Goal: Information Seeking & Learning: Check status

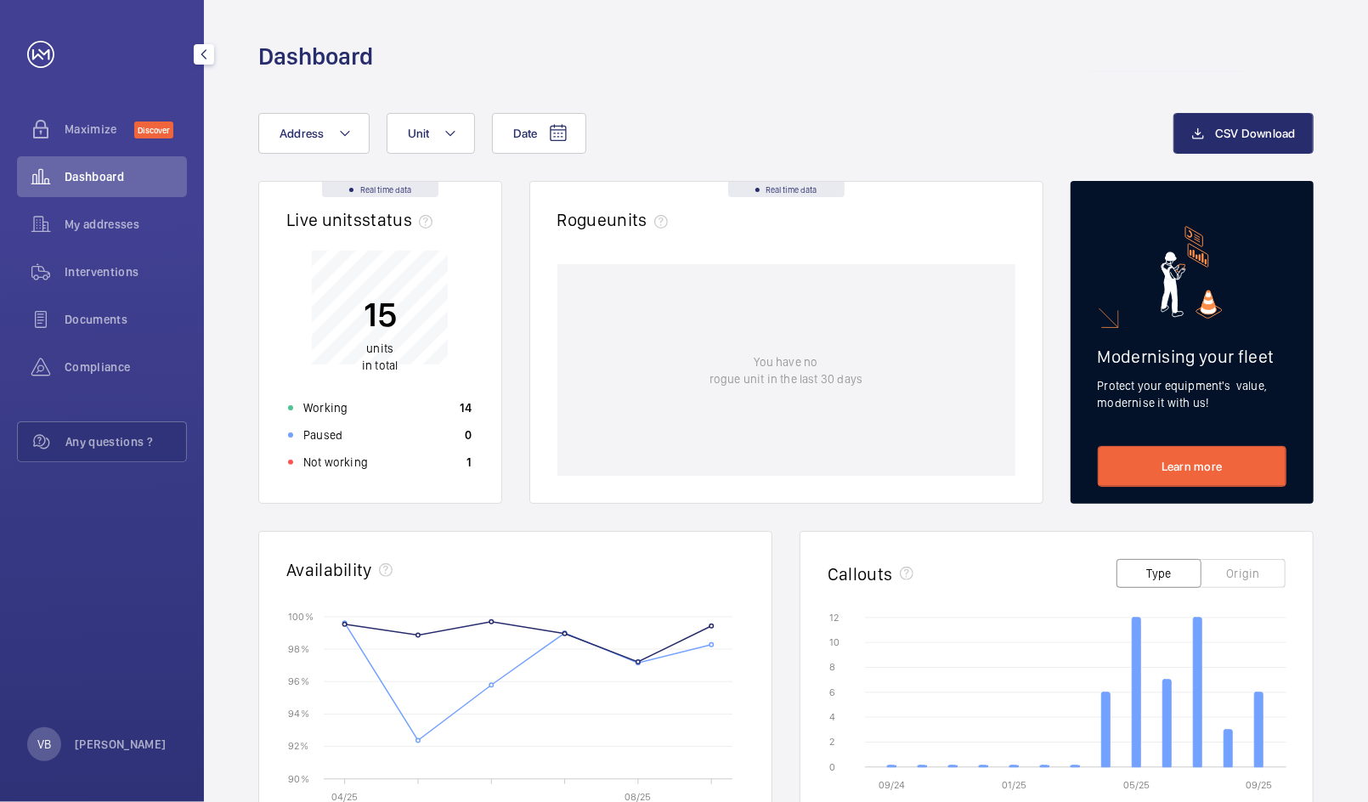
click at [96, 254] on div "Interventions" at bounding box center [102, 271] width 170 height 41
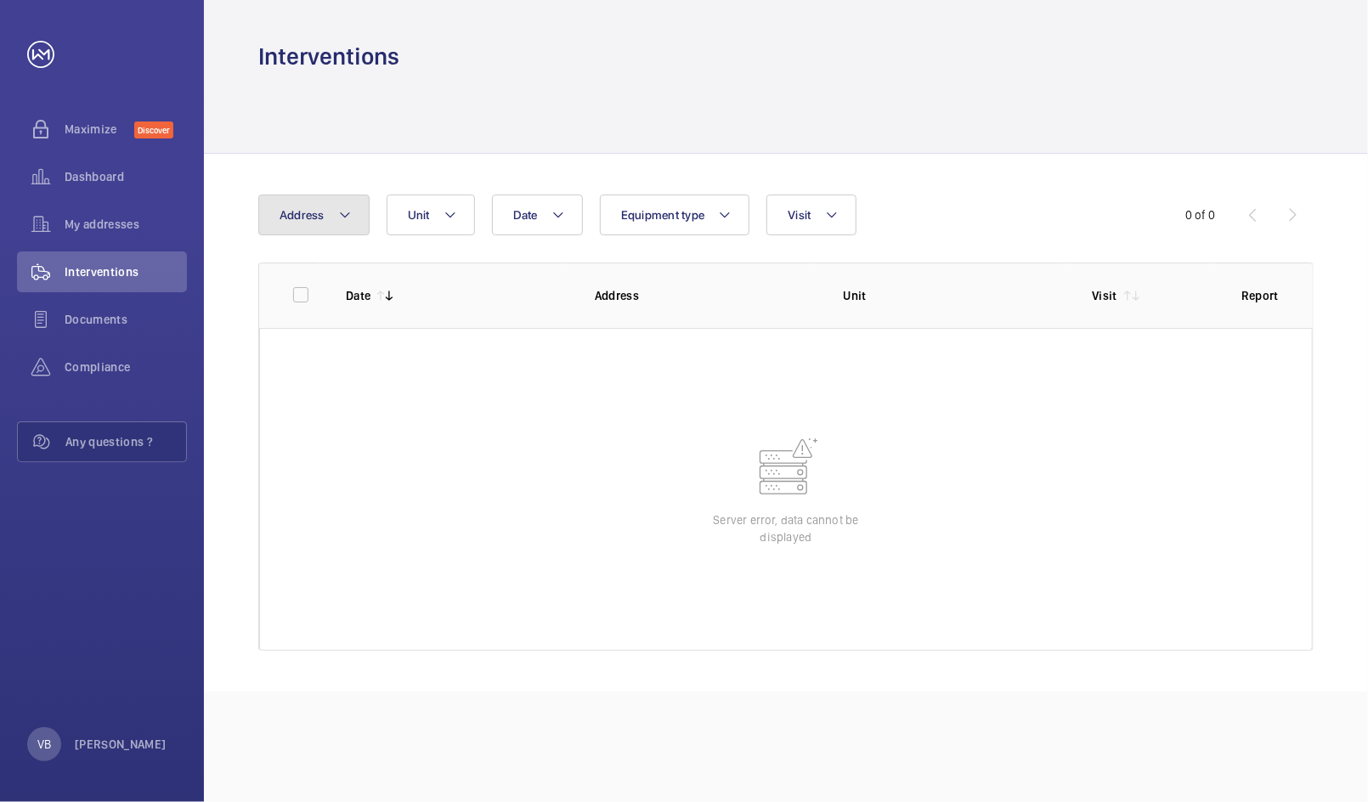
click at [321, 208] on span "Address" at bounding box center [301, 215] width 45 height 14
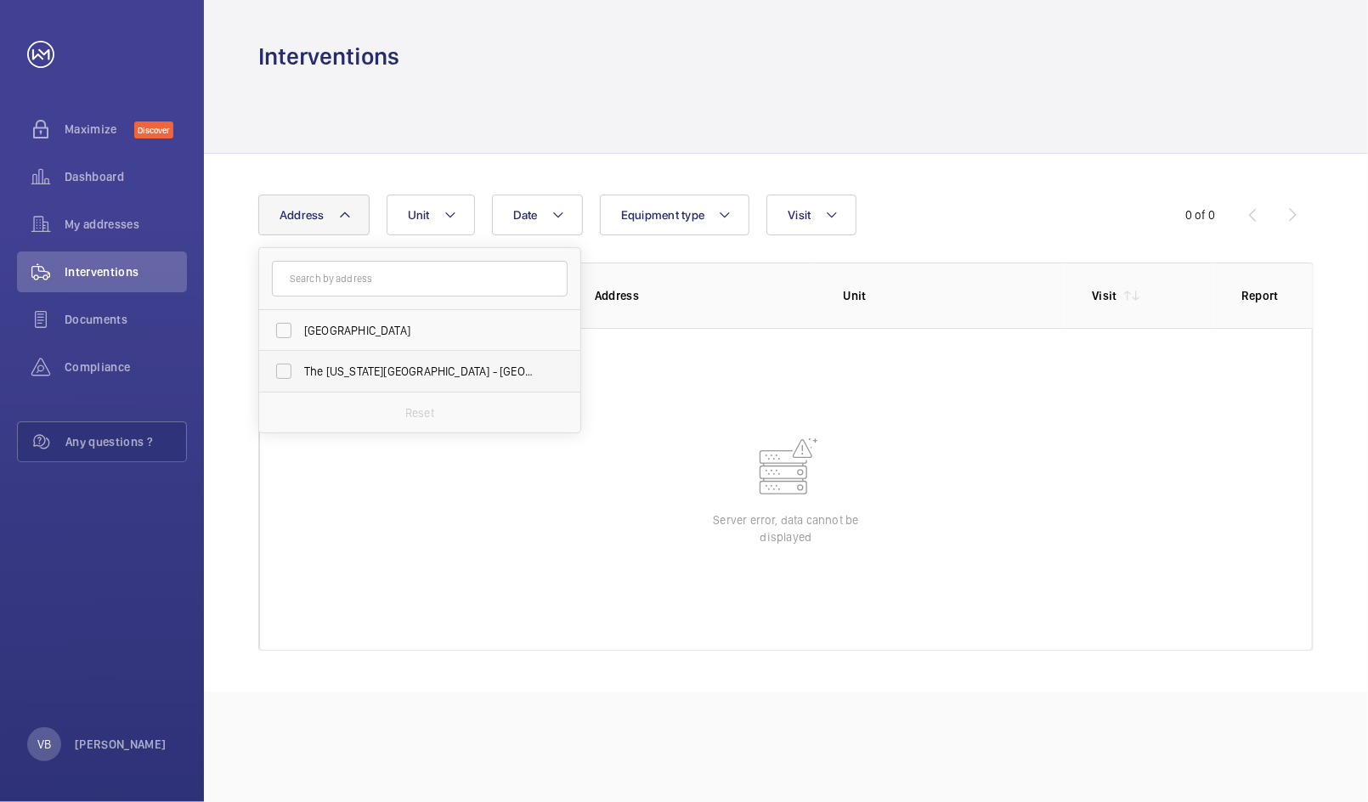
click at [302, 364] on label "The Washington Hotel - W1J 5HE, LONDON W1J 5HE" at bounding box center [407, 371] width 296 height 41
click at [301, 364] on input "The Washington Hotel - W1J 5HE, LONDON W1J 5HE" at bounding box center [284, 371] width 34 height 34
checkbox input "true"
click at [793, 51] on div "Interventions" at bounding box center [785, 56] width 1055 height 31
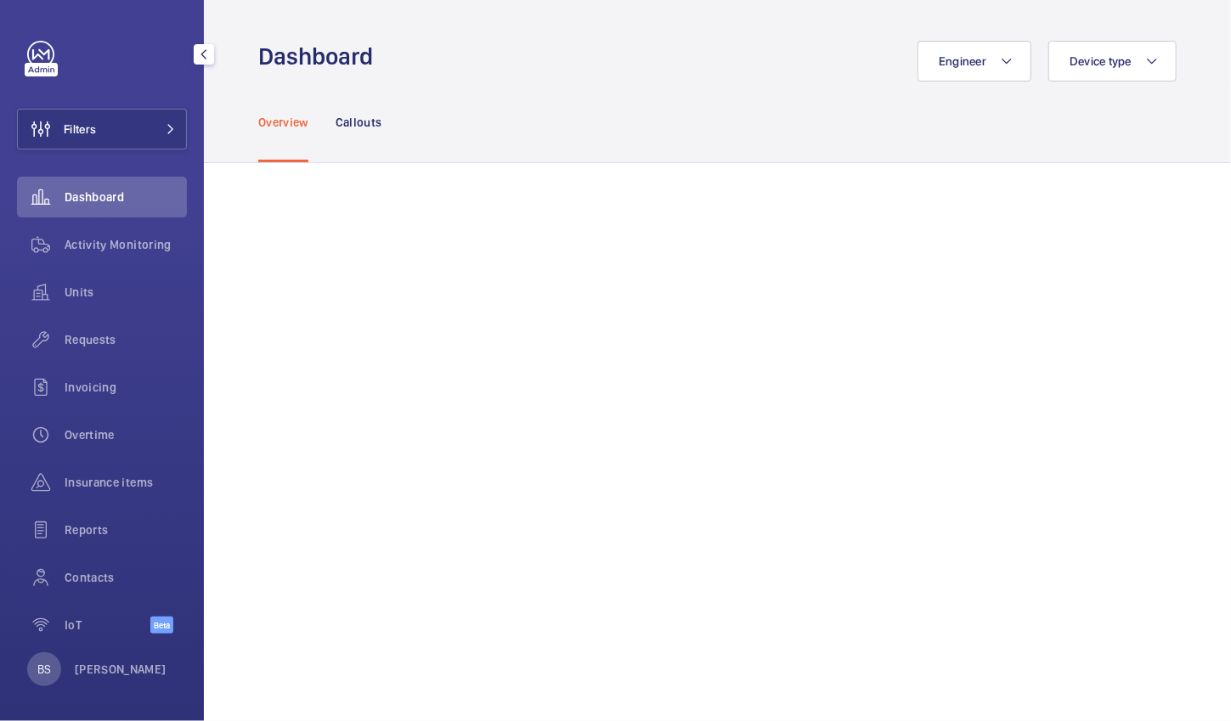
click at [82, 555] on div "Reports" at bounding box center [102, 534] width 170 height 48
click at [82, 578] on span "Contacts" at bounding box center [126, 577] width 122 height 17
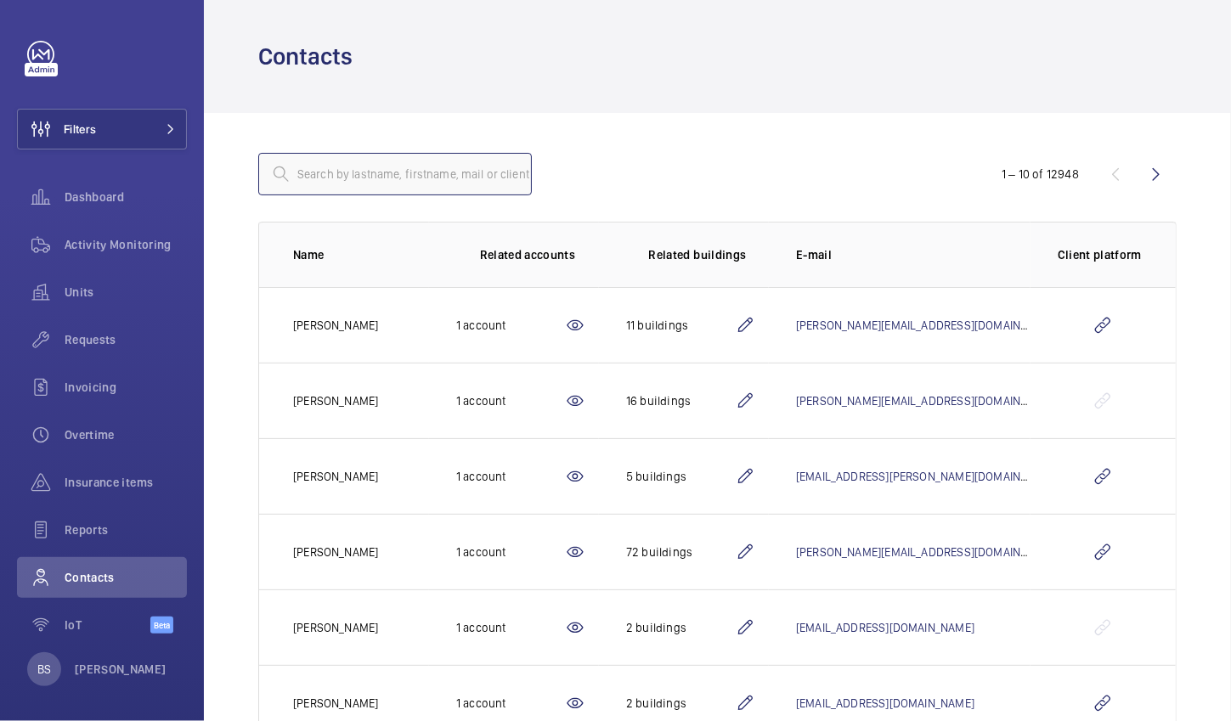
click at [365, 179] on input "text" at bounding box center [395, 174] width 274 height 42
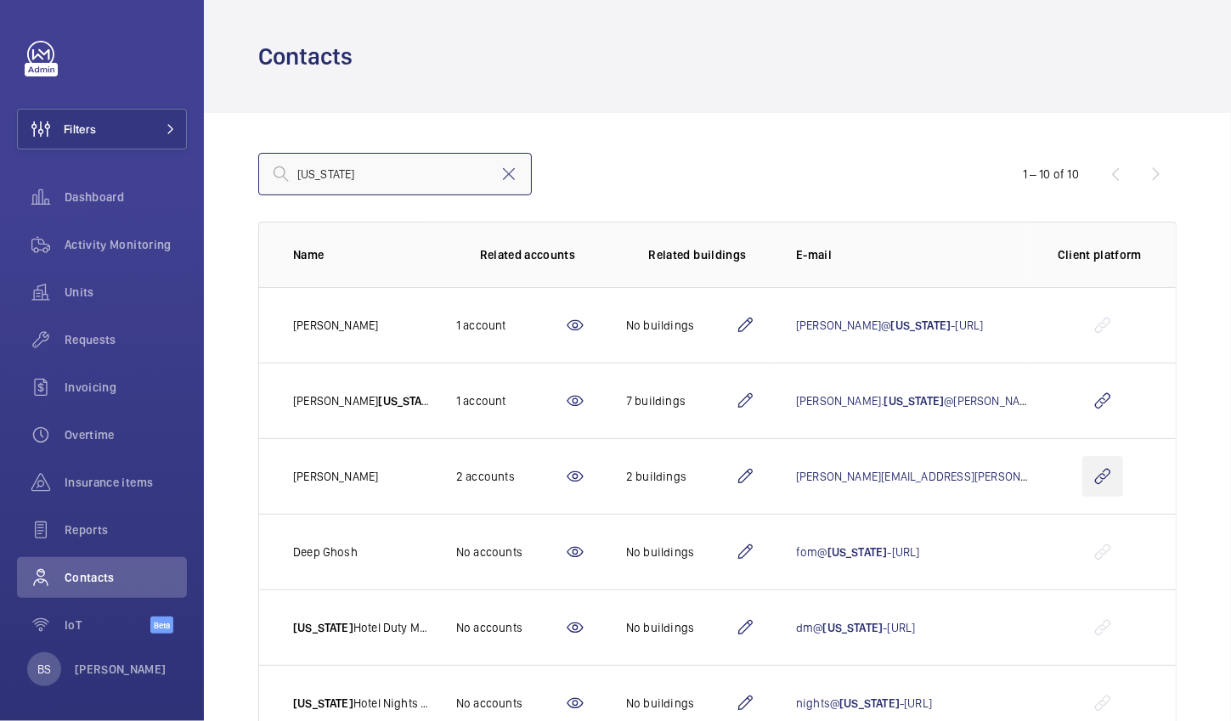
type input "[US_STATE]"
click at [1110, 478] on wm-front-icon-button at bounding box center [1102, 476] width 41 height 41
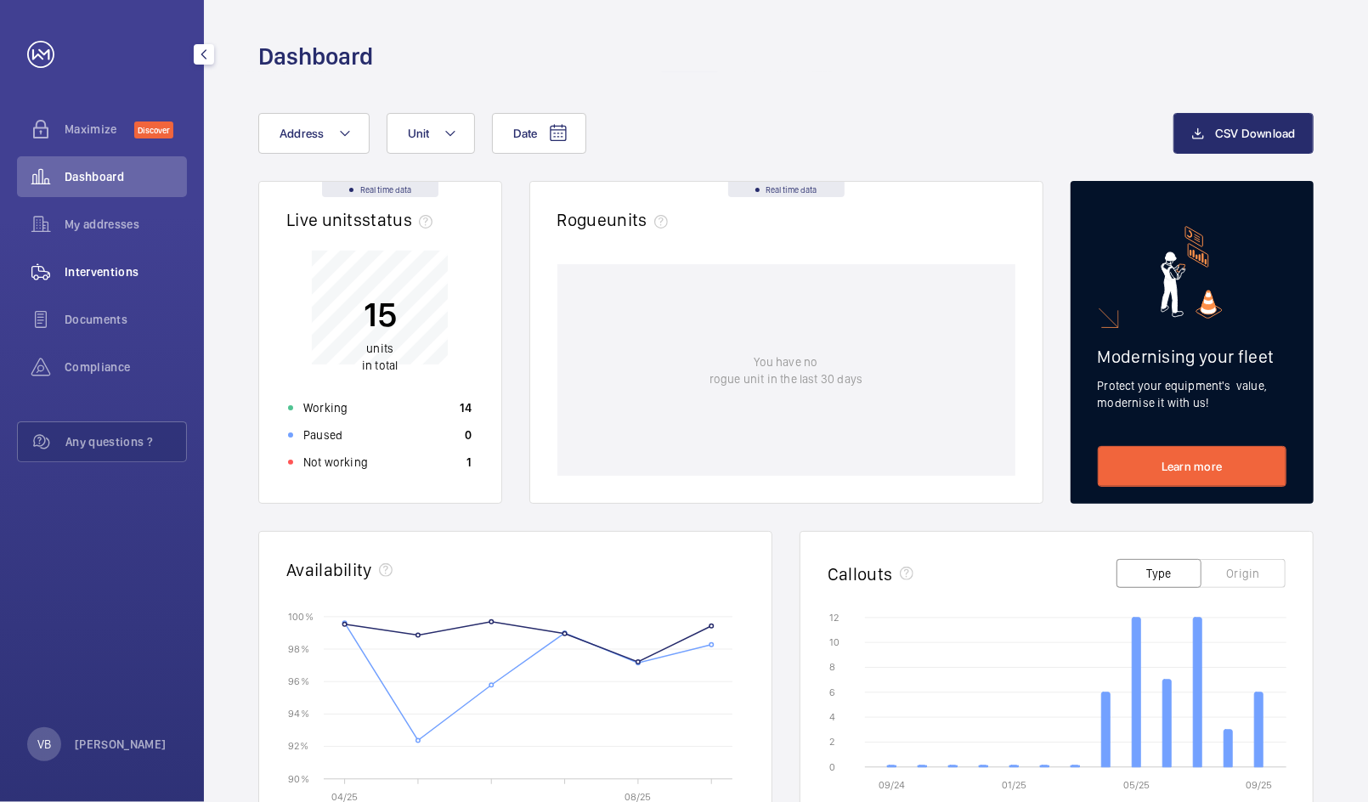
click at [81, 284] on div "Interventions" at bounding box center [102, 271] width 170 height 41
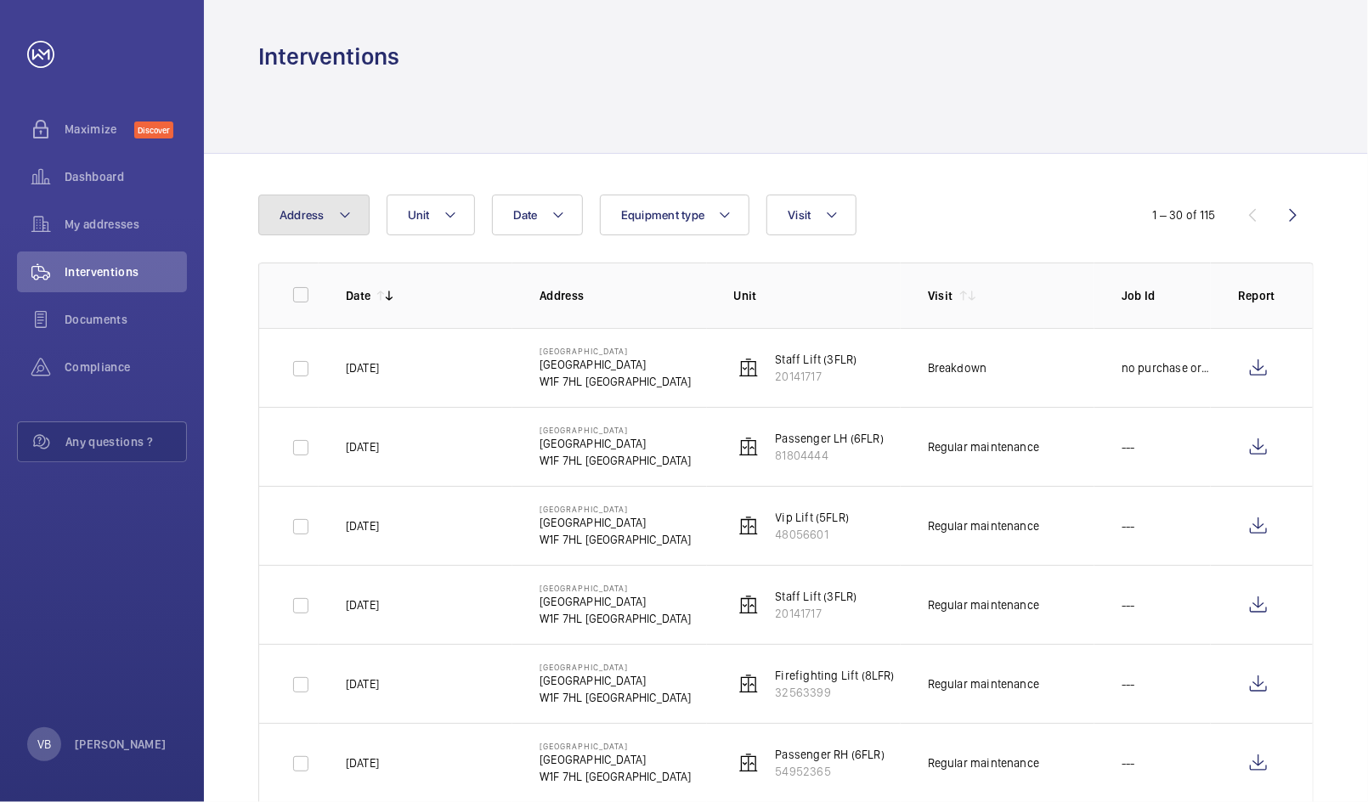
click at [327, 207] on button "Address" at bounding box center [313, 215] width 111 height 41
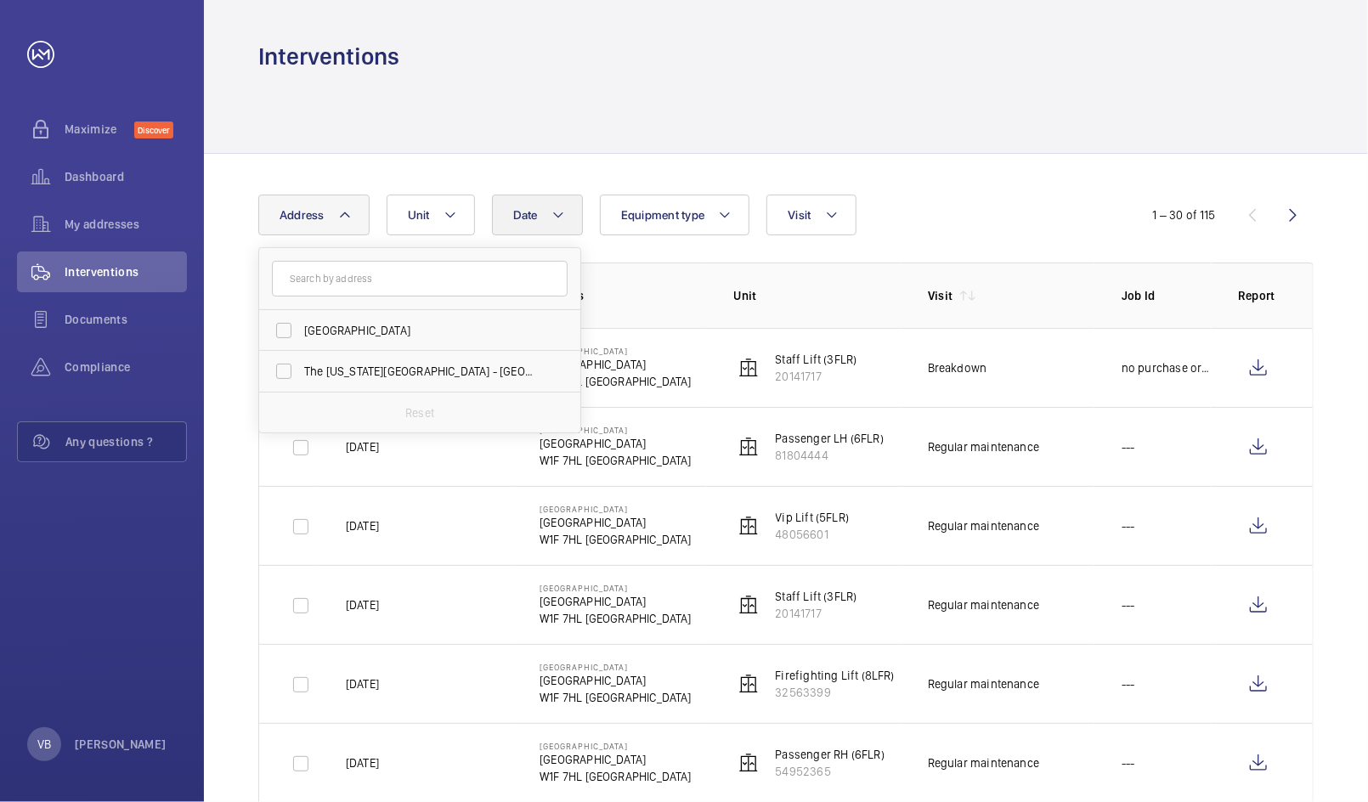
click at [302, 364] on label "The Washington Hotel - W1J 5HE, LONDON W1J 5HE" at bounding box center [407, 371] width 296 height 41
click at [301, 364] on input "The Washington Hotel - W1J 5HE, LONDON W1J 5HE" at bounding box center [284, 371] width 34 height 34
checkbox input "true"
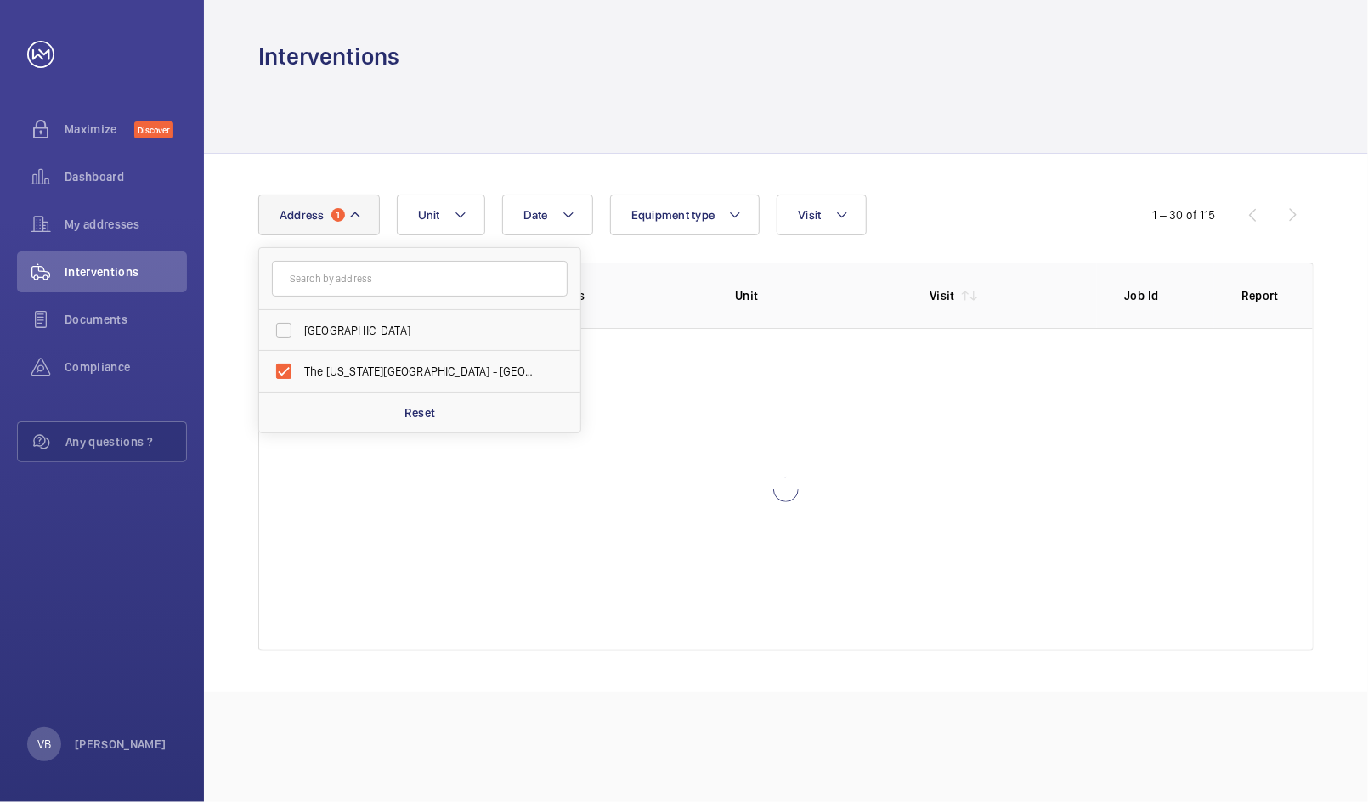
click at [691, 106] on div at bounding box center [785, 112] width 1055 height 81
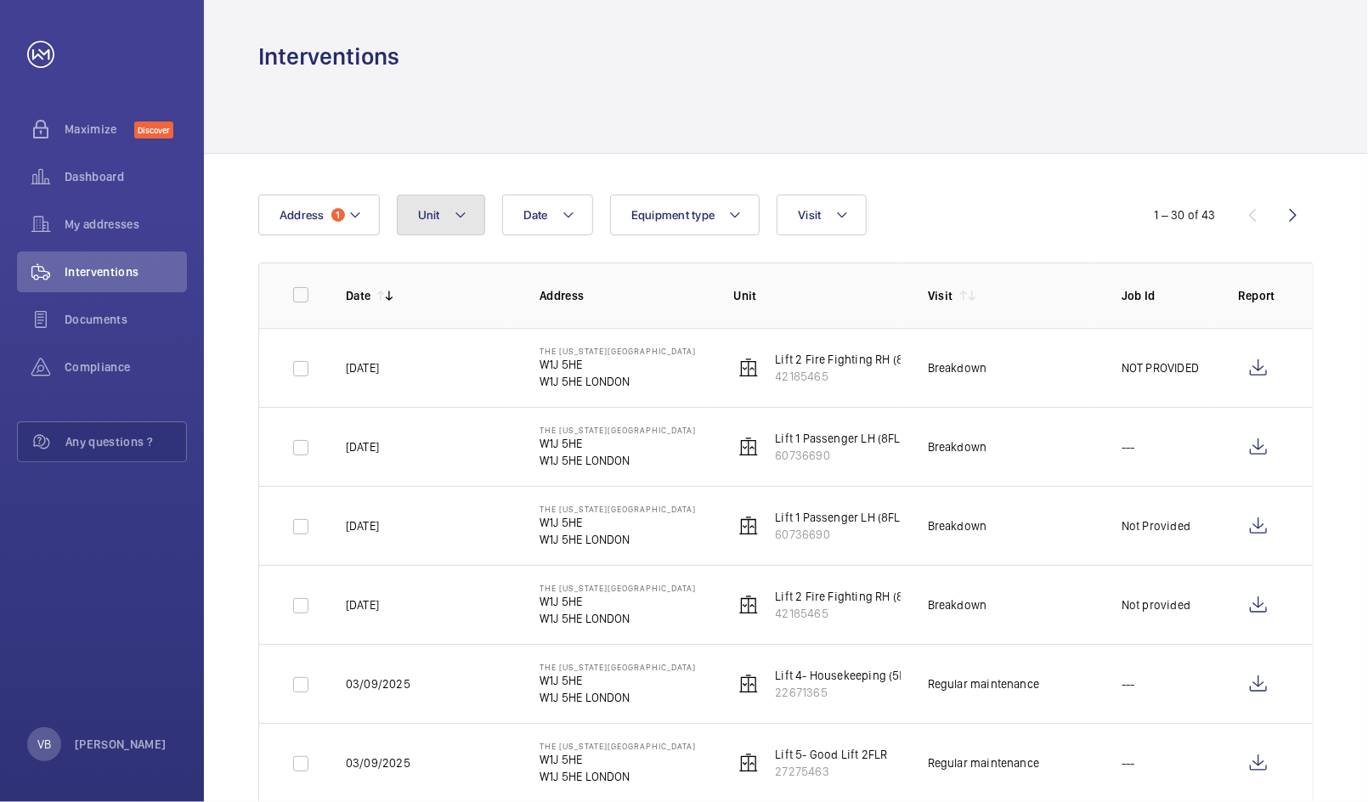
click at [433, 216] on span "Unit" at bounding box center [429, 215] width 22 height 14
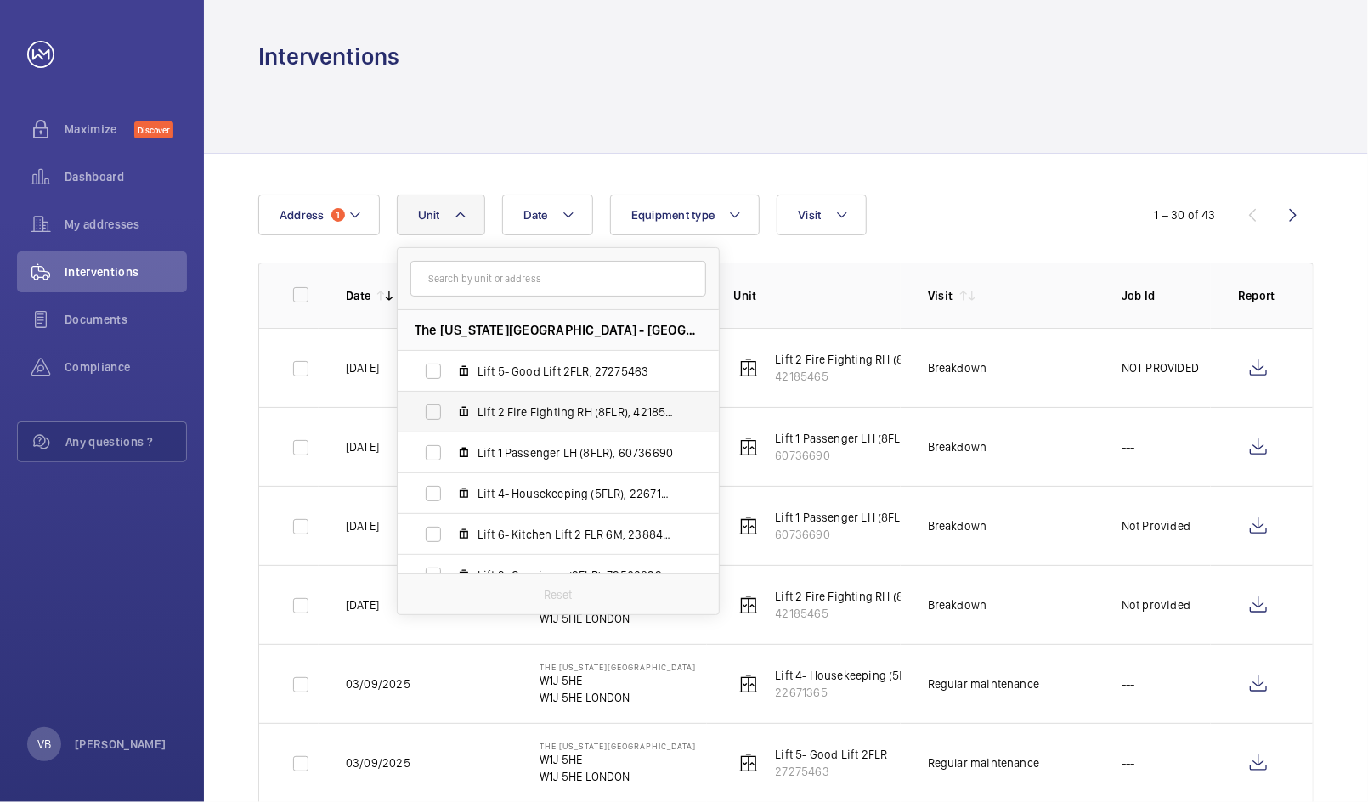
click at [457, 409] on mat-icon at bounding box center [464, 412] width 14 height 14
click at [450, 409] on input "Lift 2 Fire Fighting RH (8FLR), 42185465" at bounding box center [433, 412] width 34 height 34
checkbox input "true"
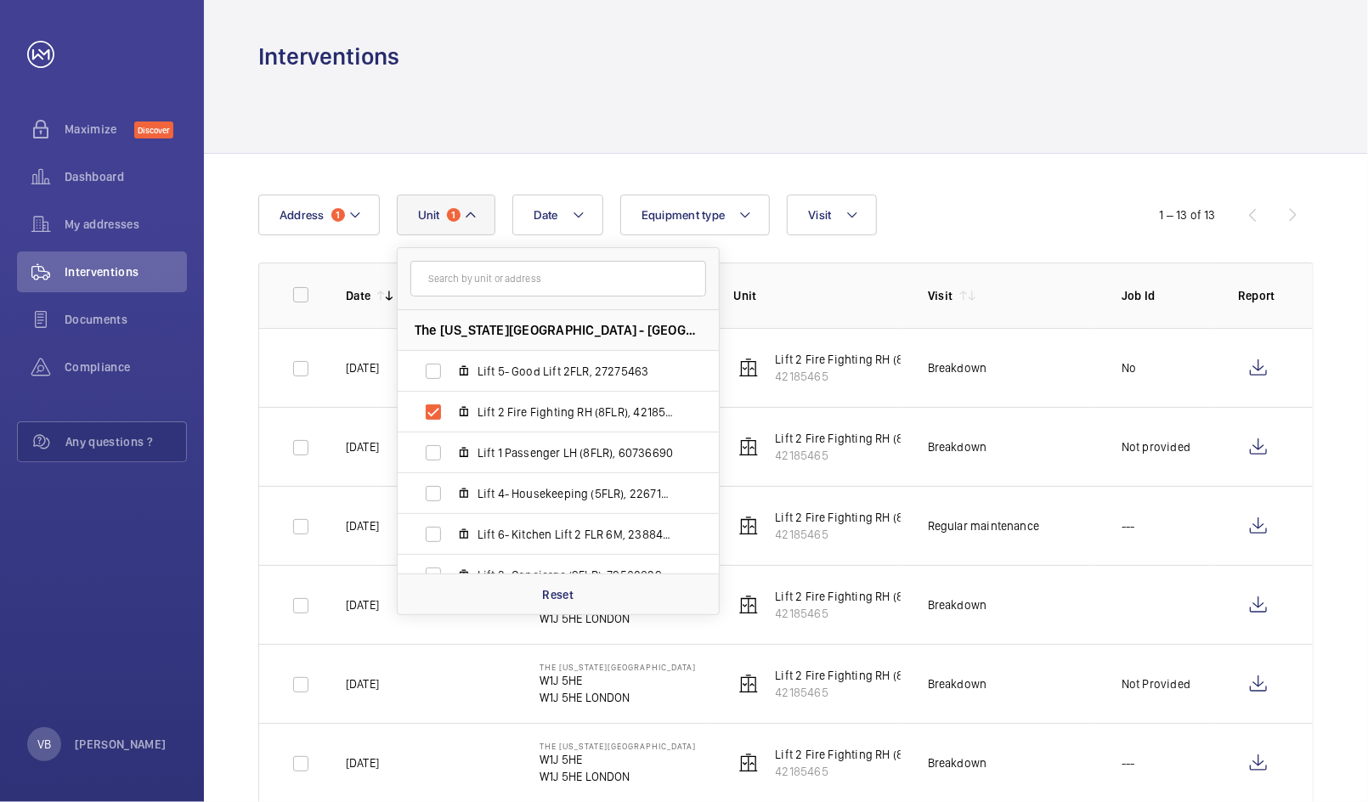
click at [897, 96] on div at bounding box center [785, 112] width 1055 height 81
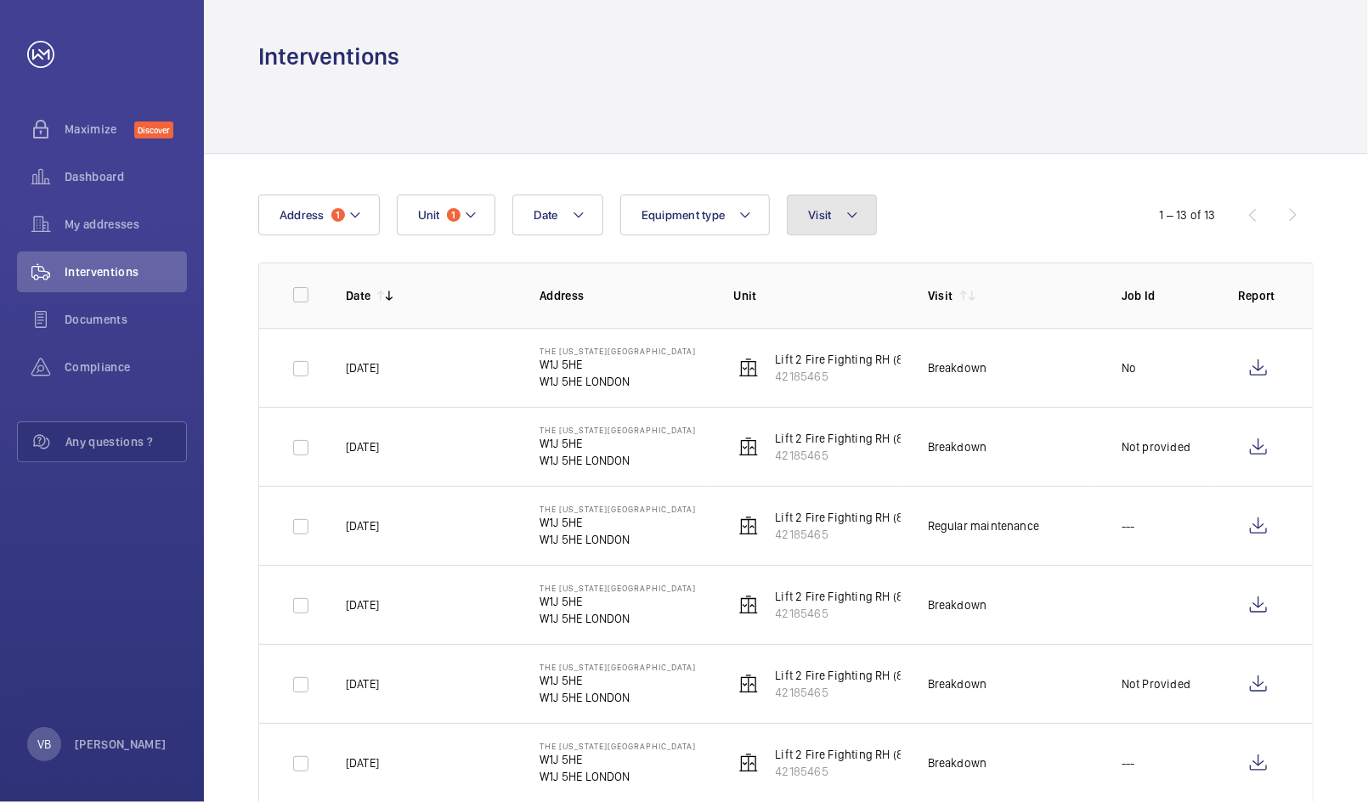
click at [792, 228] on button "Visit" at bounding box center [831, 215] width 89 height 41
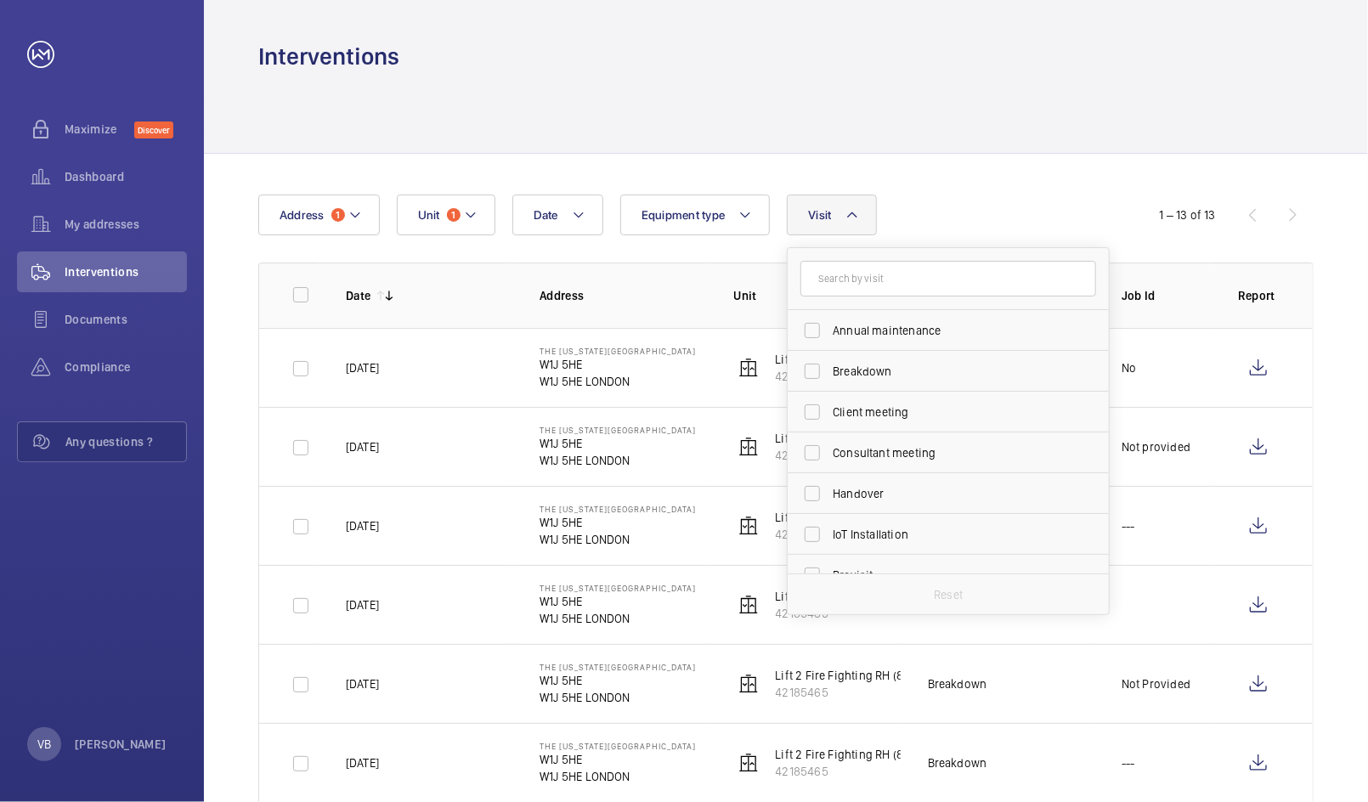
click at [829, 285] on input "text" at bounding box center [948, 279] width 296 height 36
type input "main"
click at [833, 330] on span "Annual maintenance" at bounding box center [950, 330] width 234 height 17
click at [829, 330] on input "Annual maintenance" at bounding box center [812, 330] width 34 height 34
checkbox input "true"
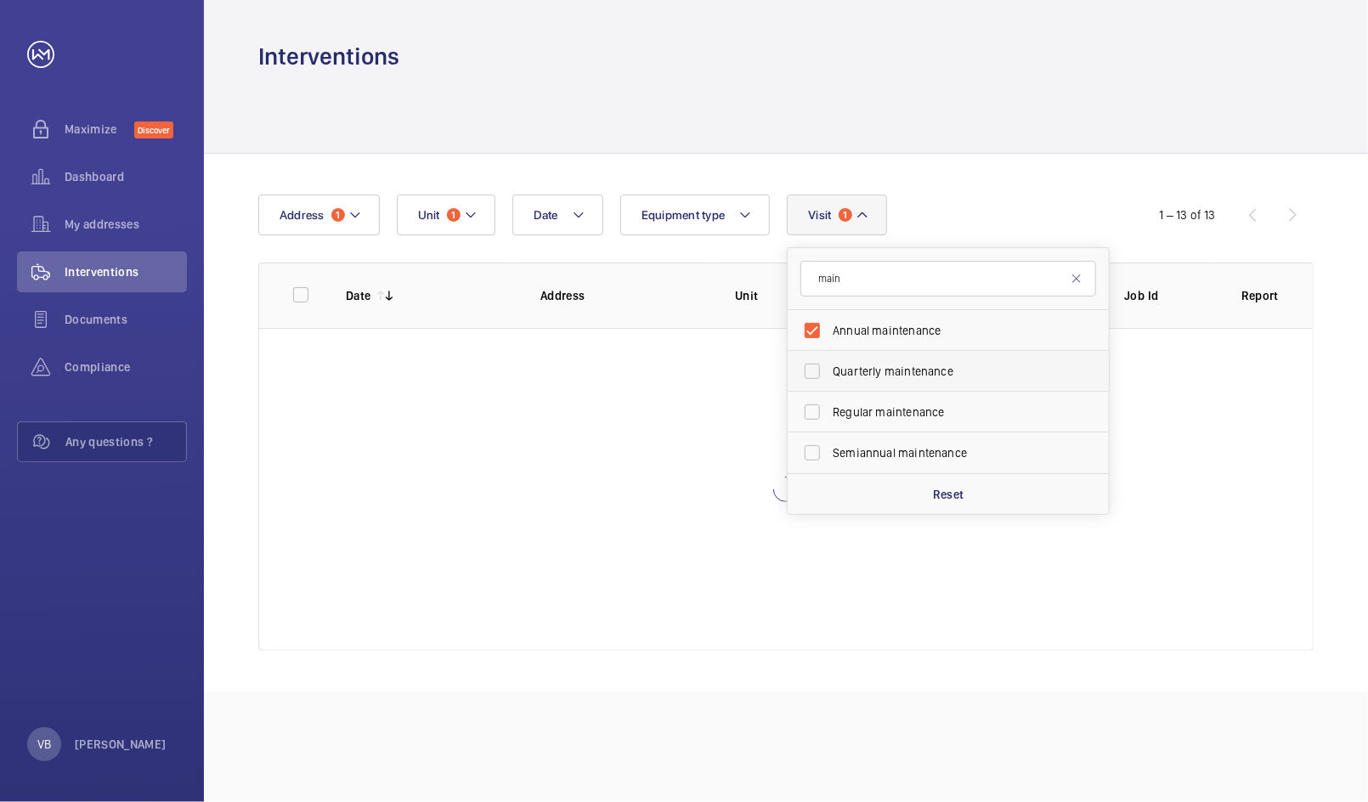
click at [833, 372] on span "Quarterly maintenance" at bounding box center [950, 371] width 234 height 17
click at [829, 372] on input "Quarterly maintenance" at bounding box center [812, 371] width 34 height 34
checkbox input "true"
click at [833, 418] on span "Regular maintenance" at bounding box center [950, 412] width 234 height 17
click at [829, 418] on input "Regular maintenance" at bounding box center [812, 412] width 34 height 34
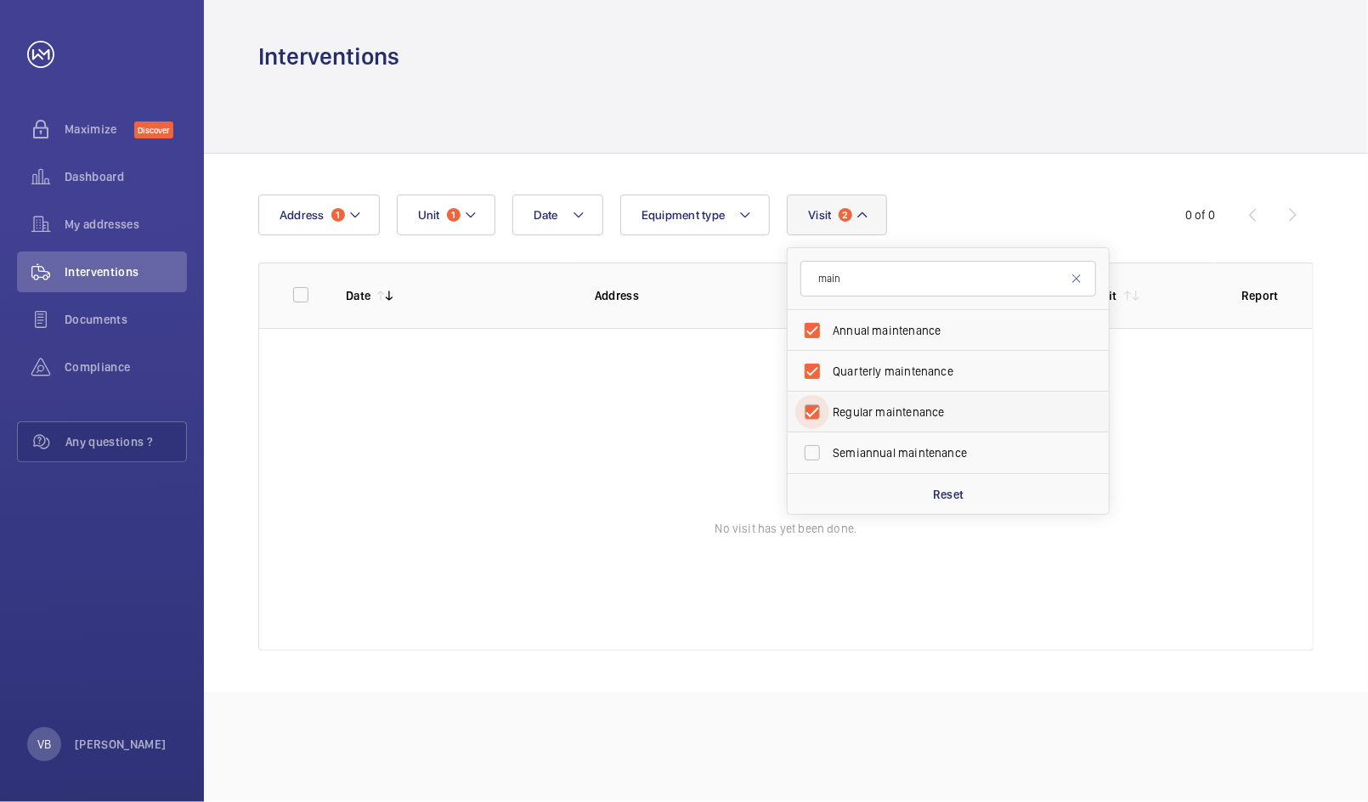
checkbox input "true"
click at [824, 459] on input "Semiannual maintenance" at bounding box center [812, 453] width 34 height 34
checkbox input "true"
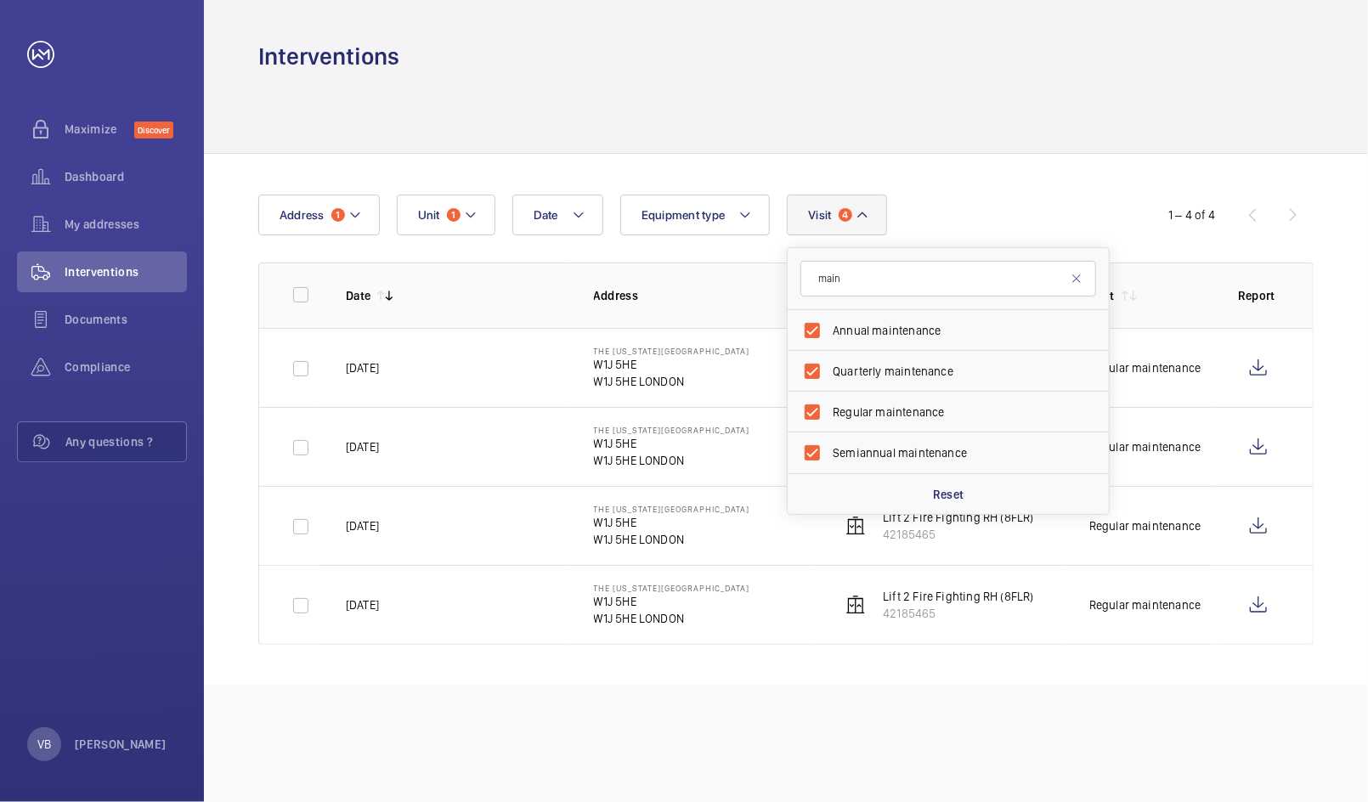
click at [1072, 66] on div "Interventions" at bounding box center [785, 56] width 1055 height 31
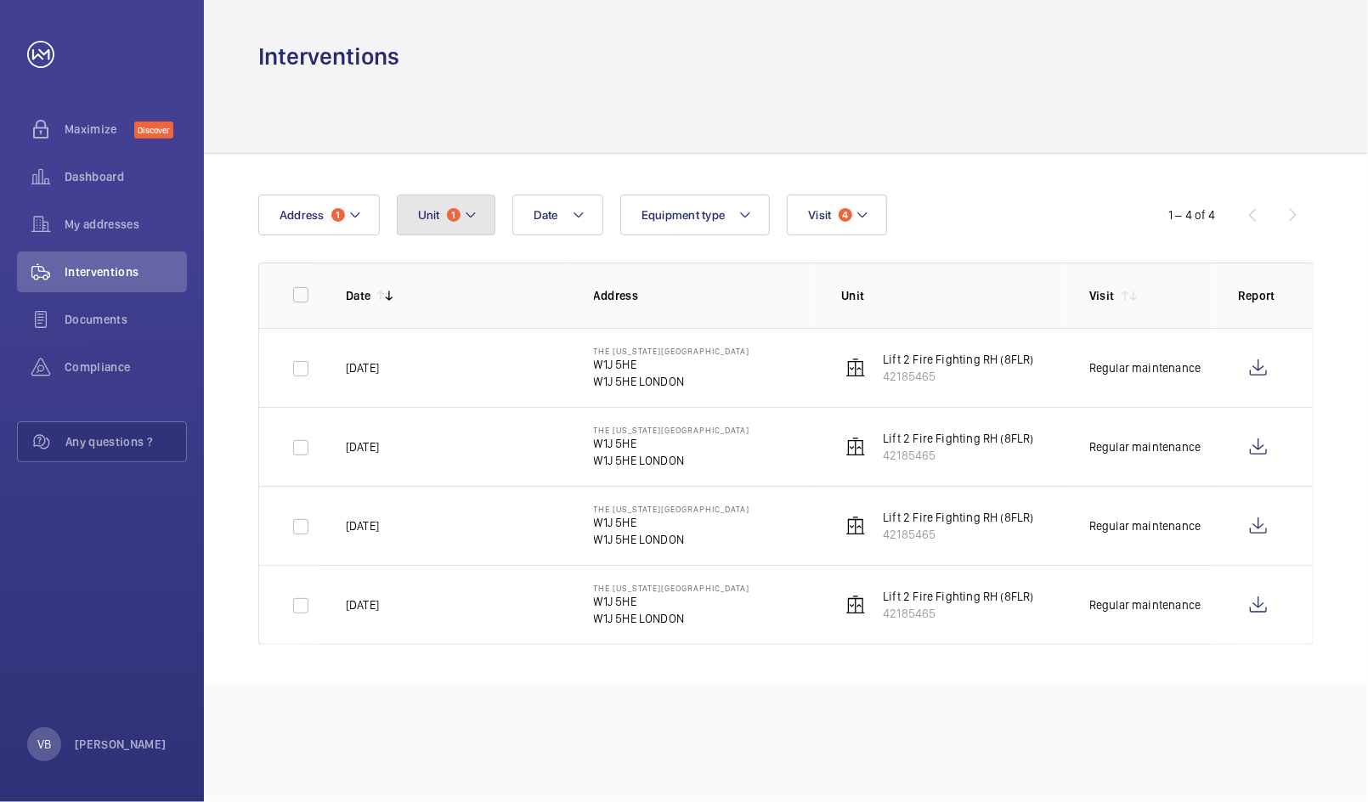
click at [493, 199] on button "Unit 1" at bounding box center [446, 215] width 99 height 41
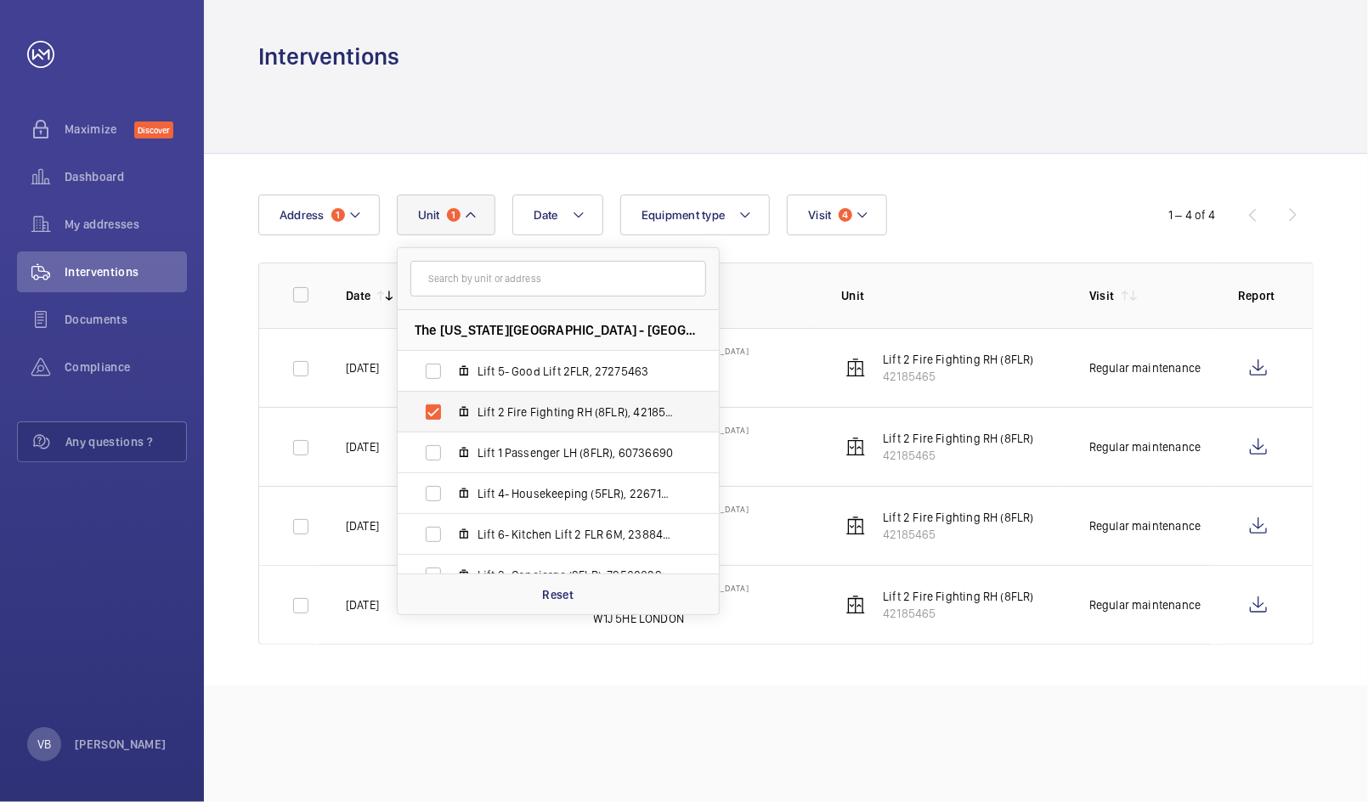
click at [460, 409] on mat-icon at bounding box center [464, 412] width 14 height 14
click at [450, 409] on input "Lift 2 Fire Fighting RH (8FLR), 42185465" at bounding box center [433, 412] width 34 height 34
checkbox input "false"
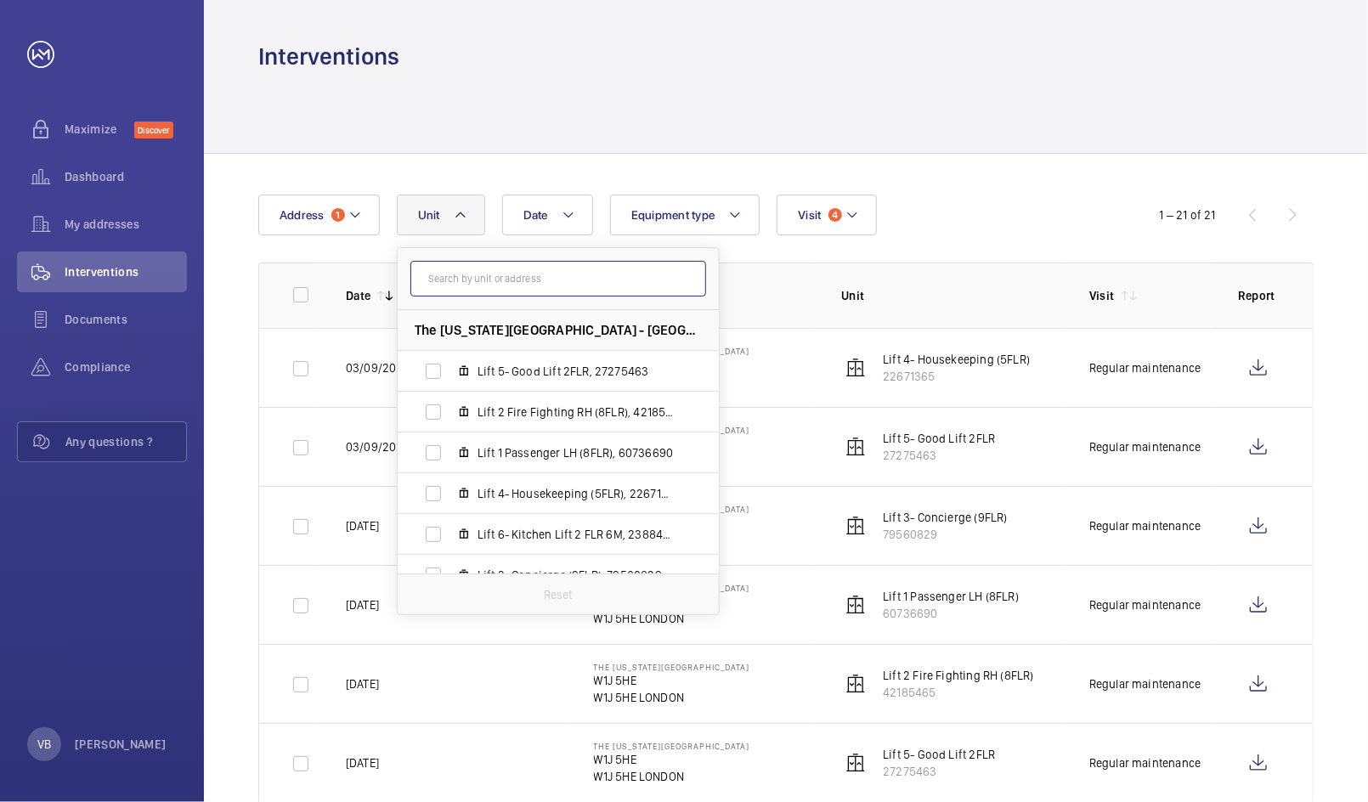
click at [443, 289] on input "text" at bounding box center [558, 279] width 296 height 36
type input "3"
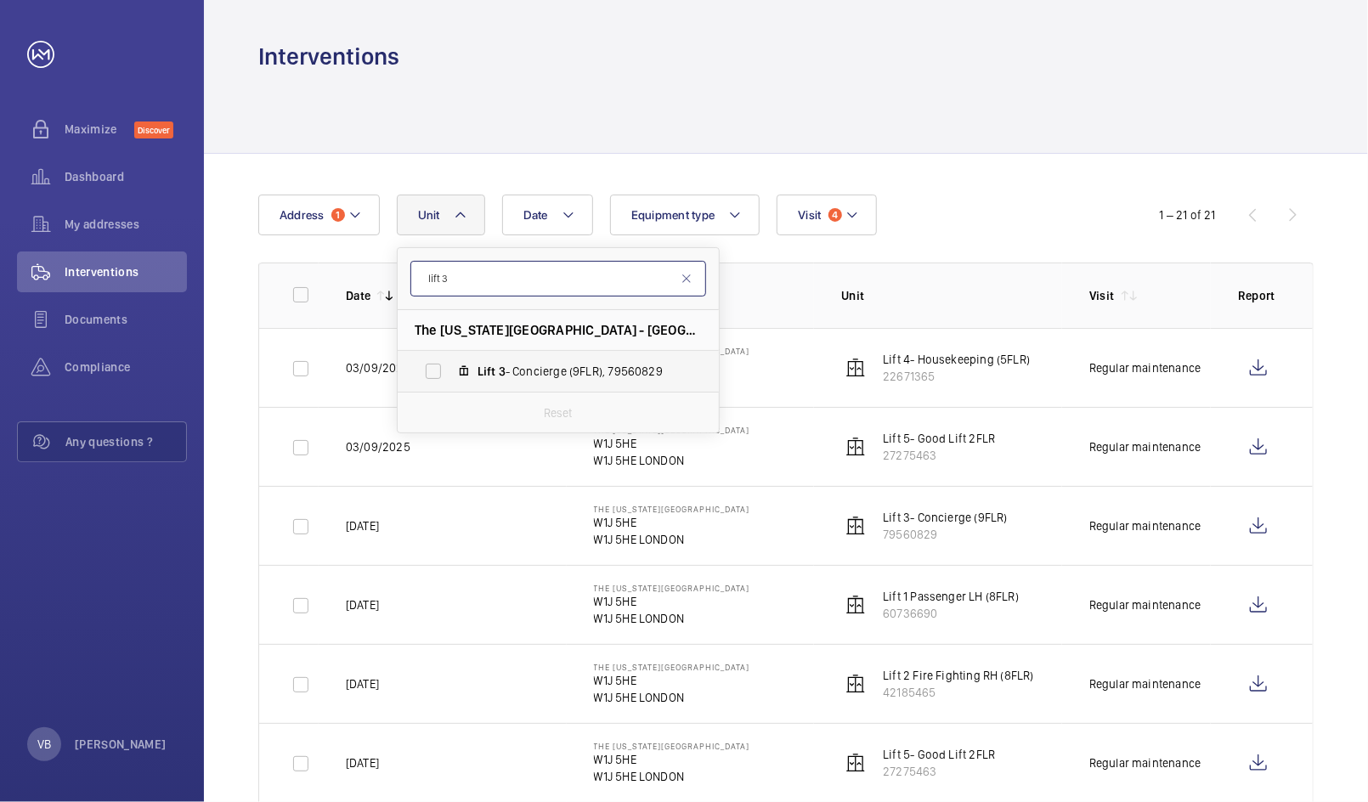
type input "lift 3"
click at [542, 365] on span "Lift 3 - Concierge (9FLR), 79560829" at bounding box center [575, 371] width 197 height 17
click at [450, 365] on input "Lift 3 - Concierge (9FLR), 79560829" at bounding box center [433, 371] width 34 height 34
checkbox input "true"
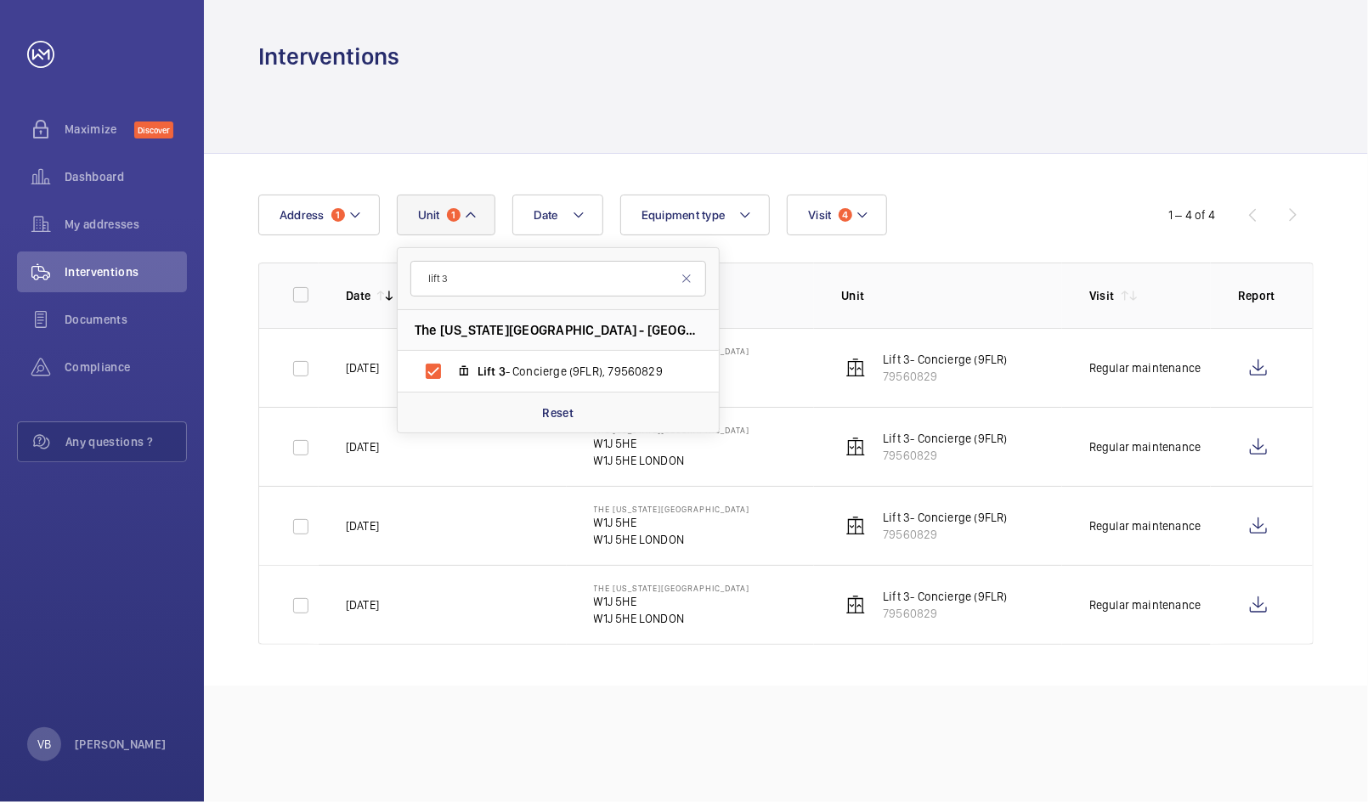
click at [997, 195] on div "Date Address 1 Unit 1 lift 3 The Washington Hotel - W1J 5HE, W1J 5HE LONDON Lif…" at bounding box center [683, 215] width 851 height 41
